Goal: Check status: Check status

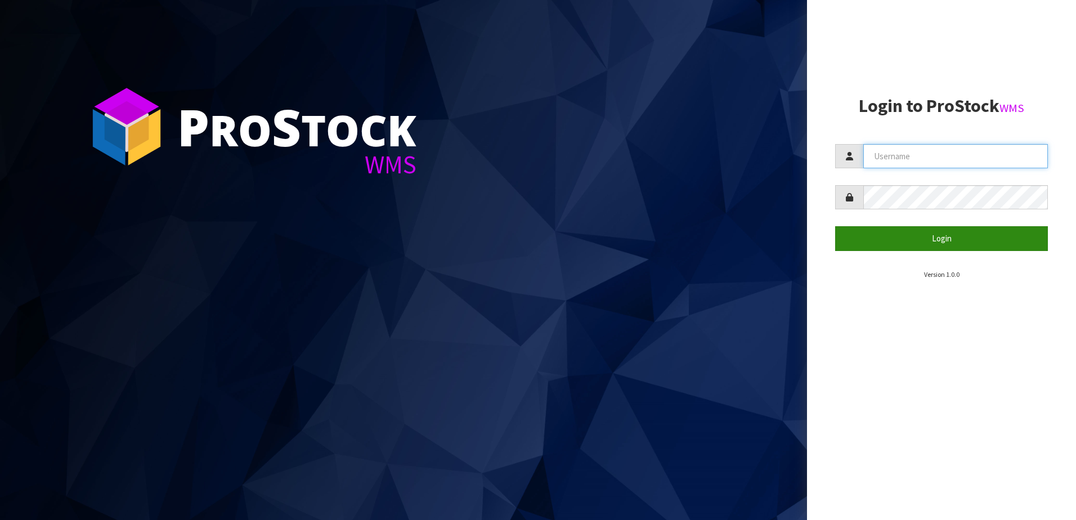
type input "yourreformer"
click at [940, 236] on button "Login" at bounding box center [941, 238] width 213 height 24
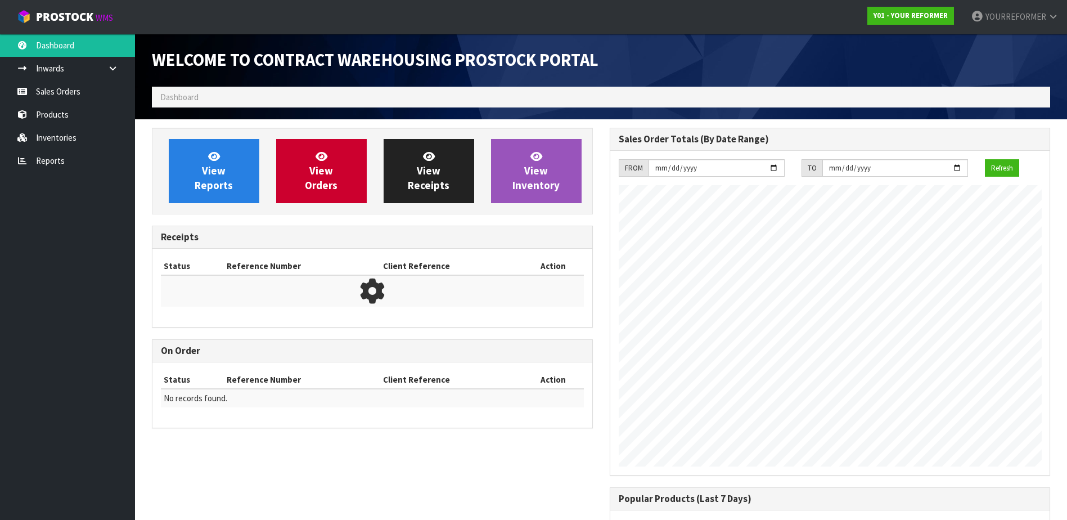
scroll to position [587, 457]
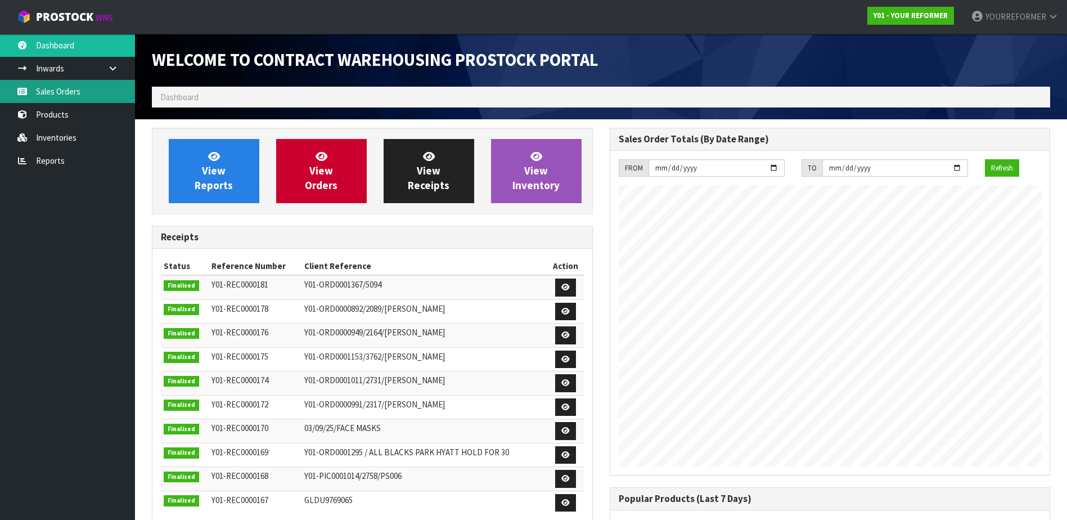
click at [51, 93] on link "Sales Orders" at bounding box center [67, 91] width 135 height 23
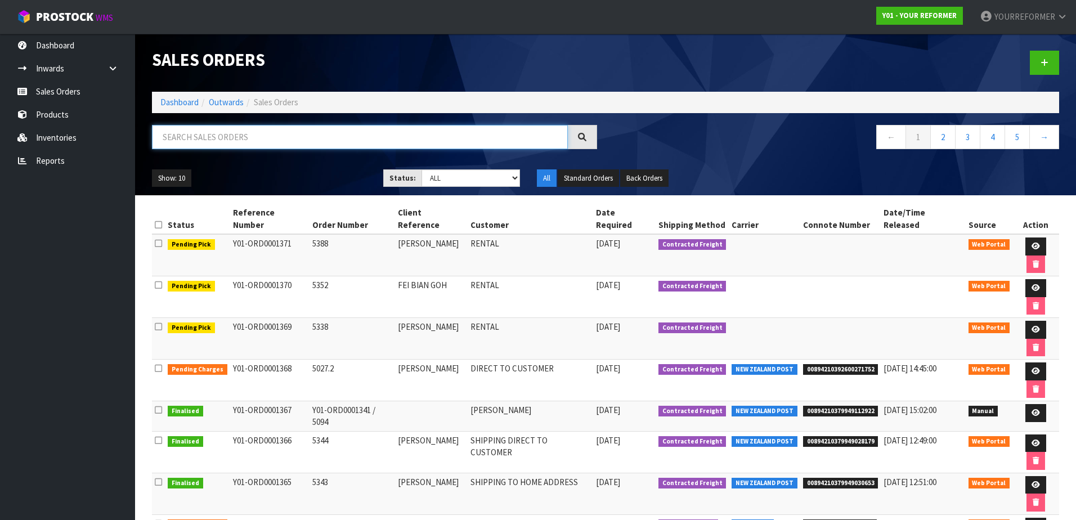
click at [213, 136] on input "text" at bounding box center [360, 137] width 416 height 24
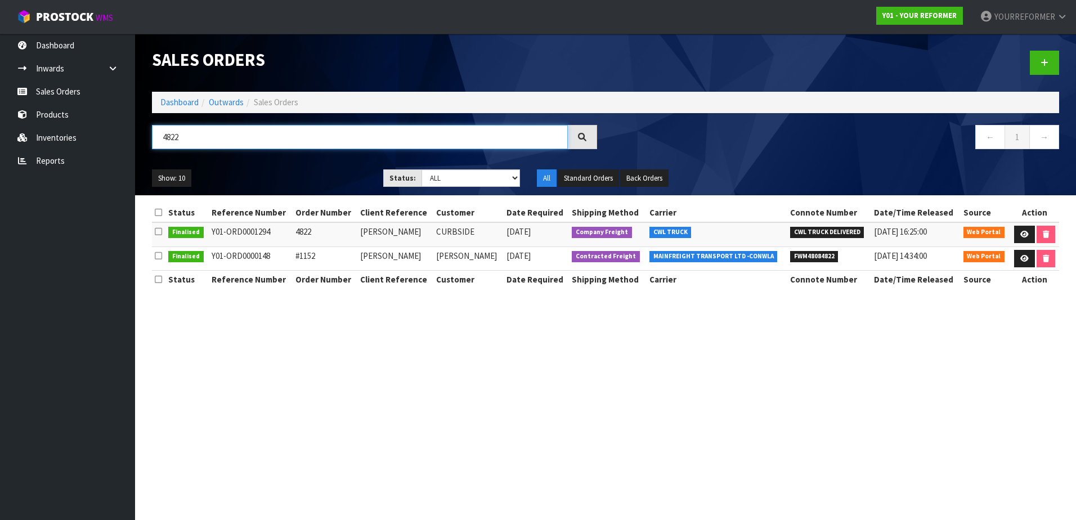
click at [203, 140] on input "4822" at bounding box center [360, 137] width 416 height 24
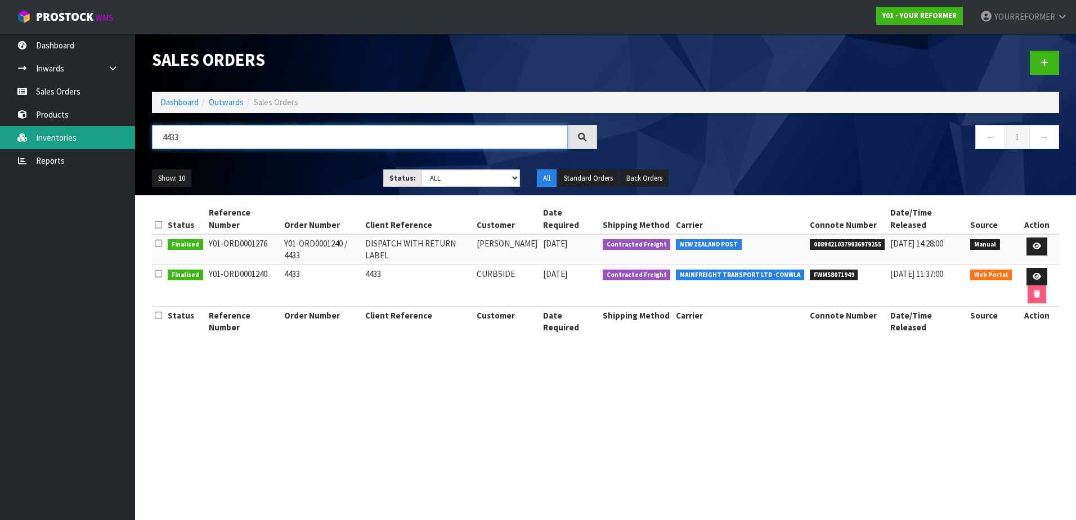
drag, startPoint x: 209, startPoint y: 140, endPoint x: 98, endPoint y: 139, distance: 111.4
click at [98, 138] on body "Toggle navigation ProStock WMS Y01 - YOUR REFORMER YOURREFORMER Logout Dashboar…" at bounding box center [538, 260] width 1076 height 520
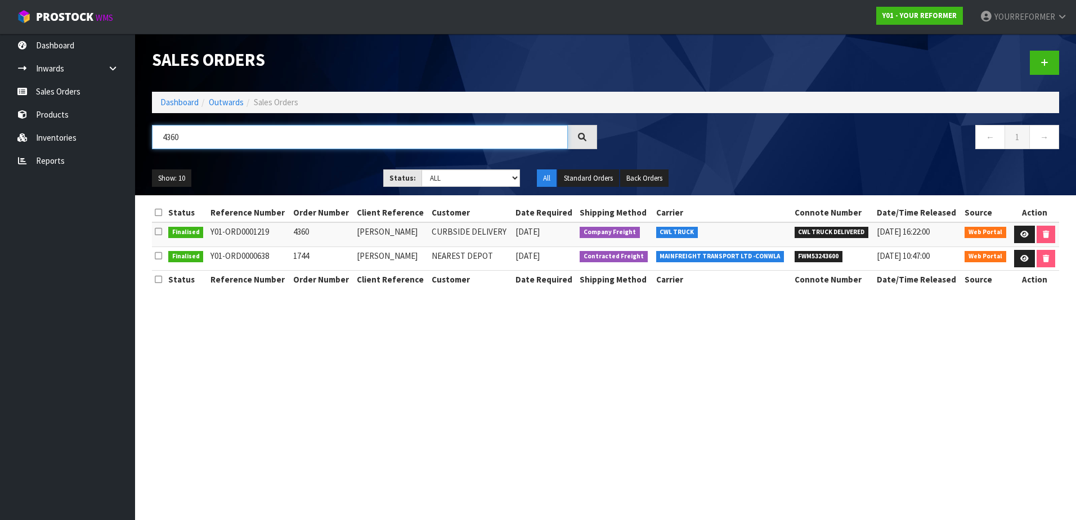
type input "4360"
drag, startPoint x: 199, startPoint y: 132, endPoint x: 98, endPoint y: 134, distance: 100.2
click at [98, 133] on body "Toggle navigation ProStock WMS Y01 - YOUR REFORMER YOURREFORMER Logout Dashboar…" at bounding box center [538, 260] width 1076 height 520
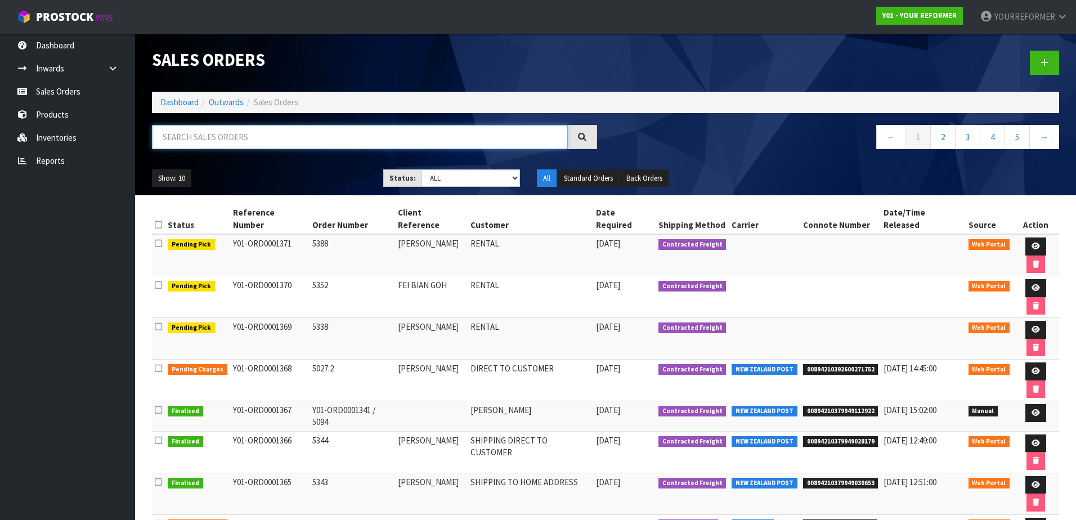
click at [194, 137] on input "text" at bounding box center [360, 137] width 416 height 24
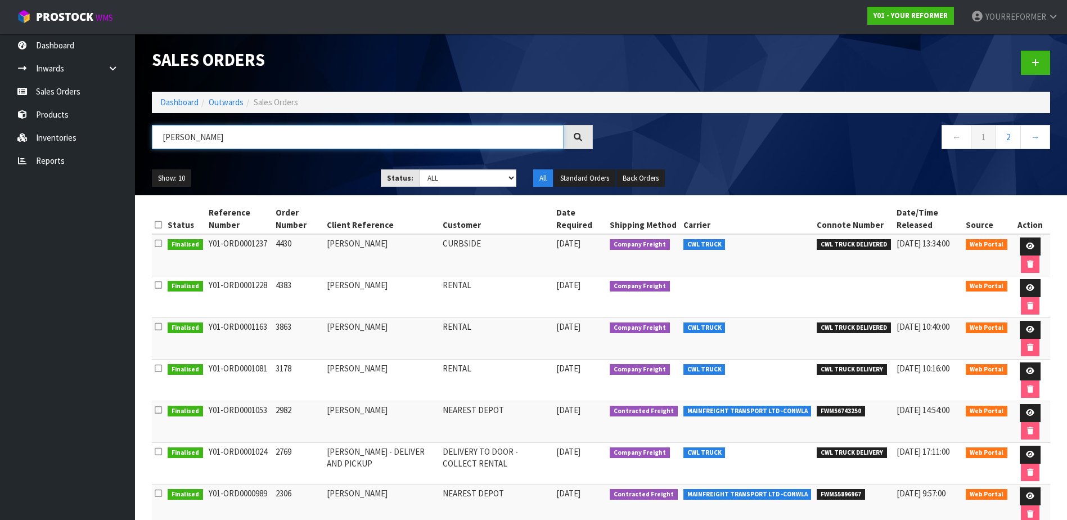
type input "[PERSON_NAME]"
